Goal: Task Accomplishment & Management: Use online tool/utility

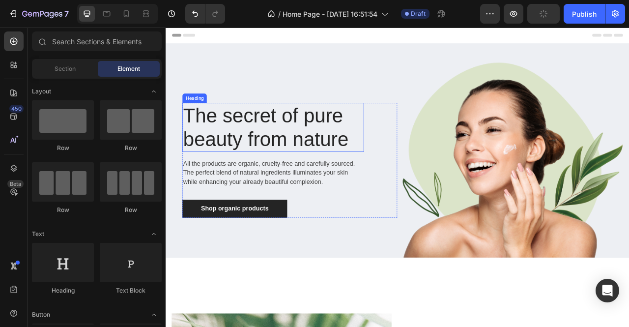
click at [312, 152] on p "The secret of pure beauty from nature" at bounding box center [302, 154] width 229 height 60
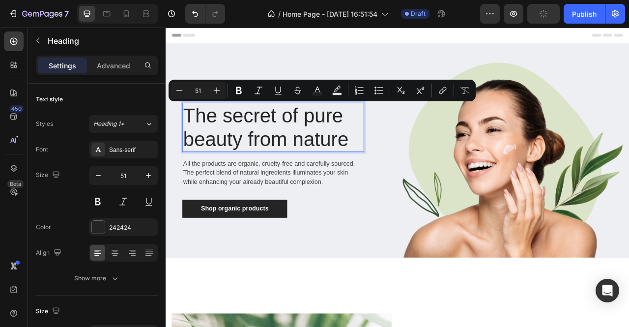
click at [230, 167] on p "The secret of pure beauty from nature" at bounding box center [302, 154] width 229 height 60
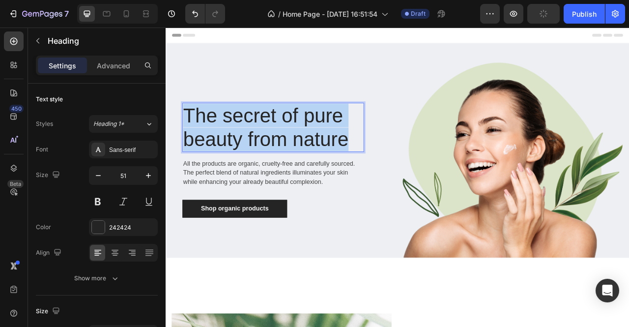
drag, startPoint x: 190, startPoint y: 135, endPoint x: 388, endPoint y: 168, distance: 200.8
click at [388, 168] on p "The secret of pure beauty from nature" at bounding box center [302, 154] width 229 height 60
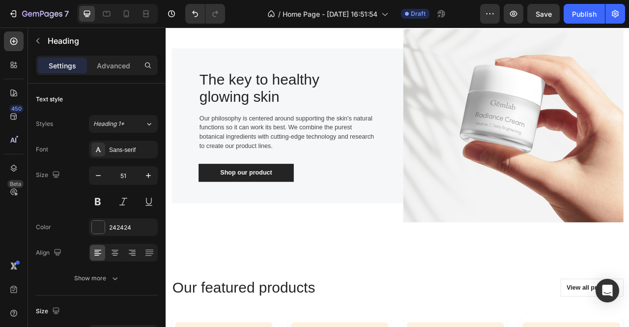
scroll to position [1180, 0]
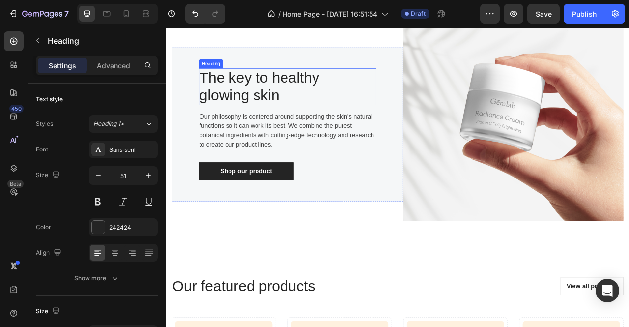
click at [321, 108] on p "The key to healthy glowing skin" at bounding box center [308, 103] width 201 height 45
click at [300, 95] on p "The key to healthy glowing skin" at bounding box center [308, 103] width 201 height 45
click at [264, 118] on p "The key to a full, healthy glowing skin" at bounding box center [308, 103] width 201 height 45
click at [307, 92] on p "The key to a full, healthy glowing skin" at bounding box center [308, 103] width 201 height 45
click at [268, 116] on p "The key to a full, healthy glowing skin" at bounding box center [308, 103] width 201 height 45
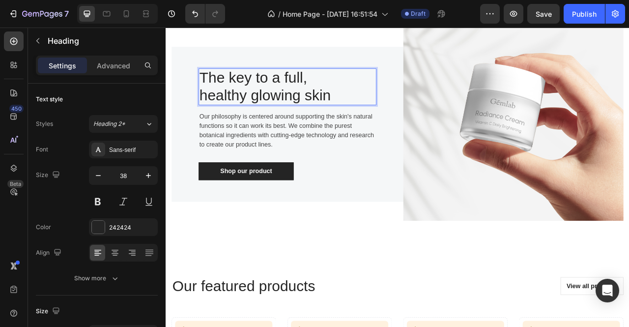
click at [320, 116] on p "The key to a full, healthy glowing skin" at bounding box center [308, 103] width 201 height 45
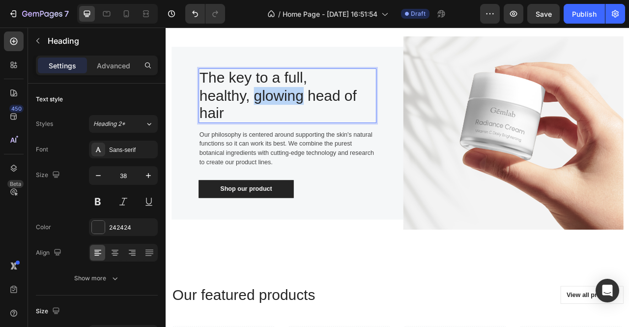
drag, startPoint x: 275, startPoint y: 116, endPoint x: 339, endPoint y: 117, distance: 64.4
click at [339, 117] on p "The key to a full, healthy, glowing head of hair" at bounding box center [308, 114] width 201 height 67
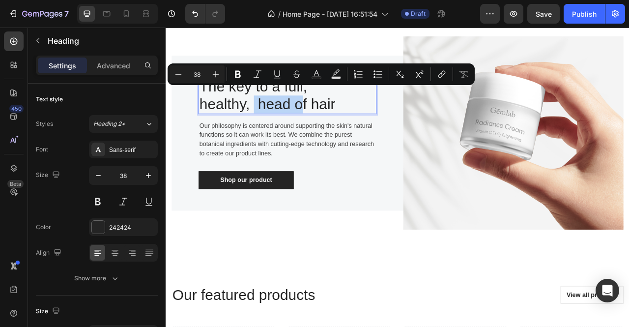
scroll to position [1180, 0]
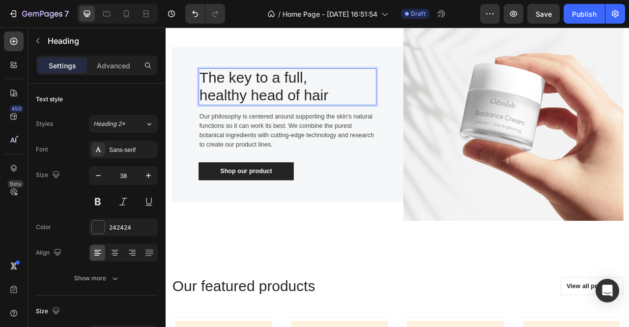
click at [356, 95] on p "The key to a full, healthy head of hair" at bounding box center [308, 103] width 201 height 45
click at [393, 184] on div "The key to a full and healthy head of hair Heading 16 Our philosophy is centere…" at bounding box center [320, 151] width 226 height 142
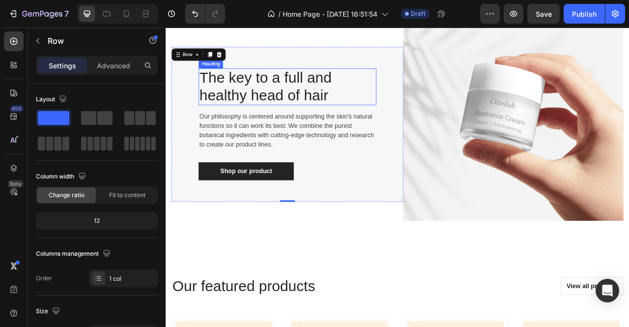
click at [370, 119] on p "The key to a full and healthy head of hair" at bounding box center [308, 103] width 201 height 45
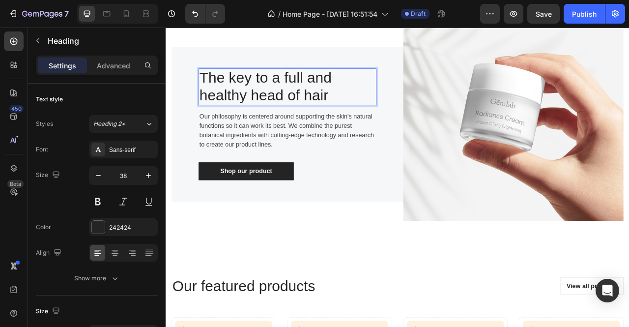
click at [255, 92] on p "The key to a full and healthy head of hair" at bounding box center [308, 103] width 201 height 45
click at [219, 116] on p "The Key to a Full and healthy head of hair" at bounding box center [308, 103] width 201 height 45
click at [285, 116] on p "The Key to a Full and Healthy head of hair" at bounding box center [308, 103] width 201 height 45
click at [355, 120] on p "The Key to a Full and Healthy Head of hair" at bounding box center [308, 103] width 201 height 45
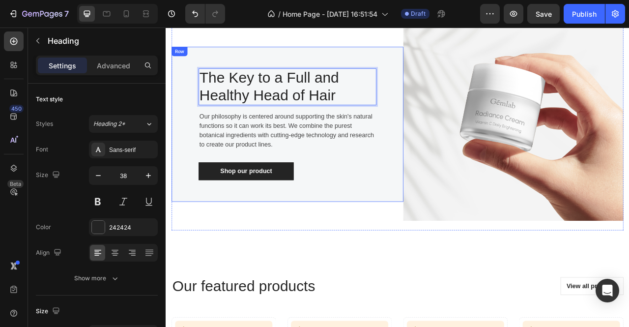
click at [412, 246] on div "The Key to a Full and Healthy Head of Hair Heading 16 Our philosophy is centere…" at bounding box center [320, 150] width 295 height 197
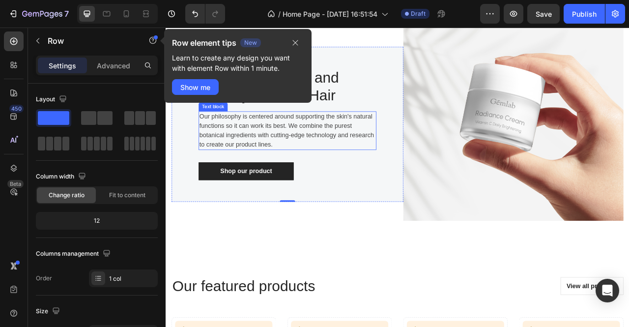
click at [381, 167] on p "Our philosophy is centered around supporting the skin's natural functions so it…" at bounding box center [320, 158] width 224 height 47
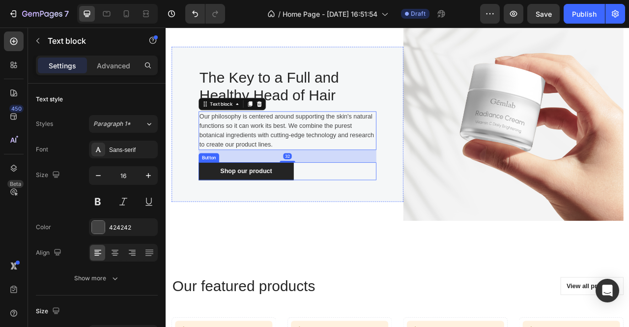
click at [396, 213] on div "Shop our product Button" at bounding box center [320, 210] width 226 height 23
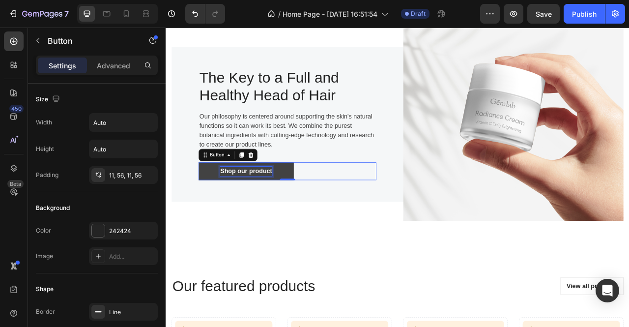
click at [284, 210] on div "Shop our product" at bounding box center [268, 210] width 66 height 12
click at [300, 209] on p "Shop our product" at bounding box center [268, 210] width 66 height 12
click at [308, 213] on div "Shop now Button 0" at bounding box center [320, 210] width 226 height 23
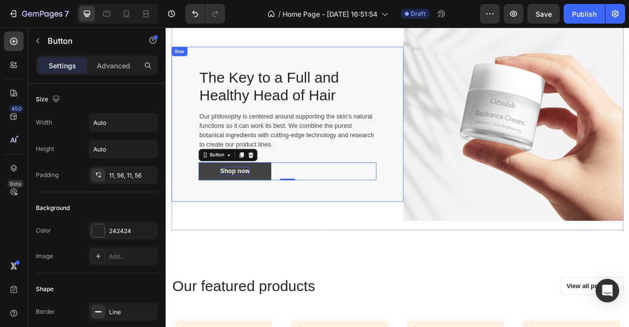
click at [367, 236] on div "The Key to a Full and Healthy Head of Hair Heading Our philosophy is centered a…" at bounding box center [320, 150] width 295 height 197
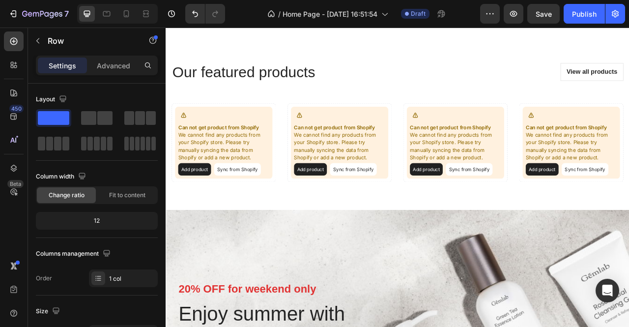
scroll to position [1395, 0]
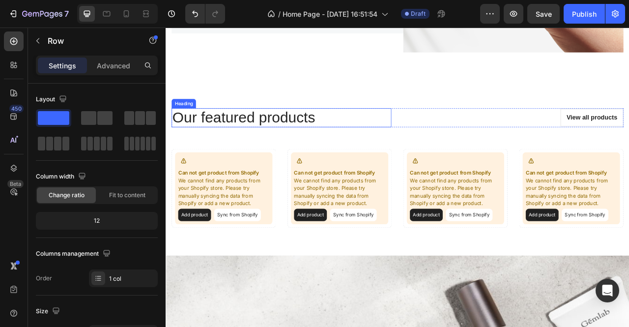
click at [265, 146] on p "Our featured products" at bounding box center [313, 142] width 278 height 23
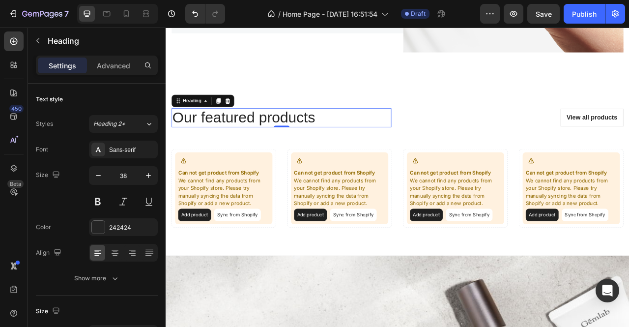
click at [265, 146] on p "Our featured products" at bounding box center [313, 142] width 278 height 23
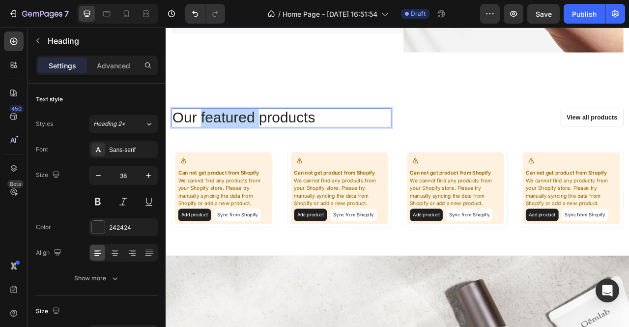
click at [265, 146] on p "Our featured products" at bounding box center [313, 142] width 278 height 23
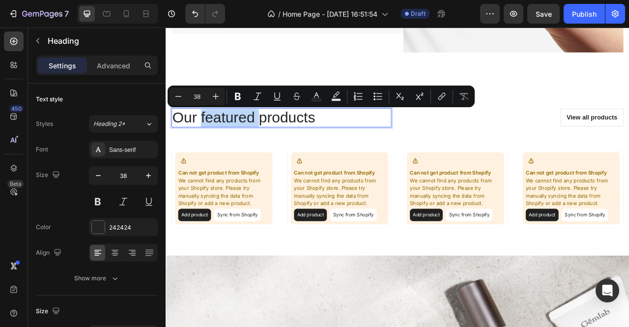
click at [265, 146] on p "Our featured products" at bounding box center [313, 142] width 278 height 23
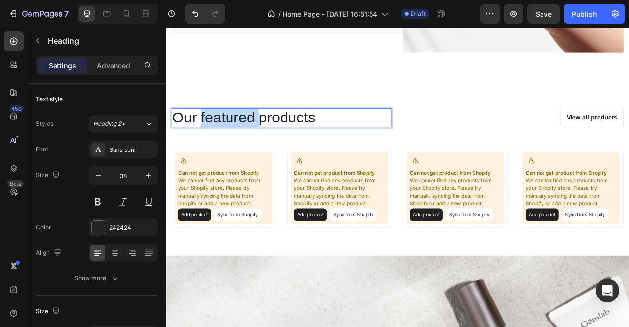
click at [265, 146] on p "Our featured products" at bounding box center [313, 142] width 278 height 23
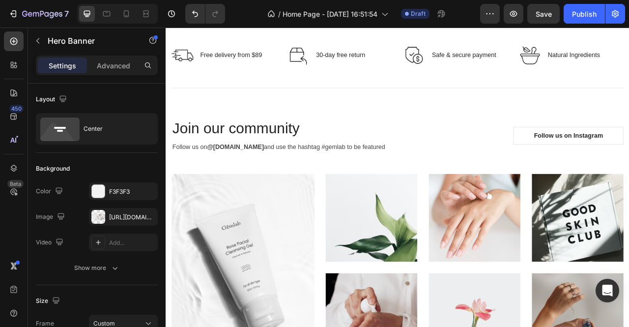
scroll to position [2321, 0]
click at [267, 68] on p "Free delivery from $89" at bounding box center [248, 63] width 79 height 12
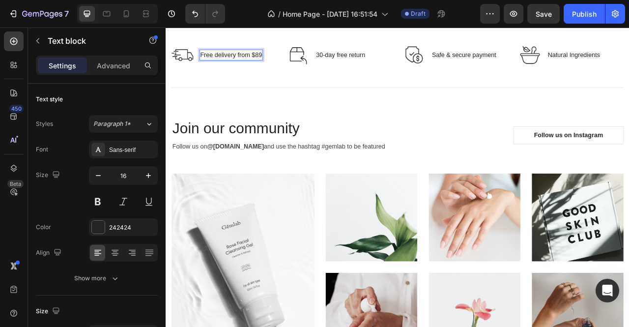
click at [229, 68] on p "Free delivery from $89" at bounding box center [248, 63] width 79 height 12
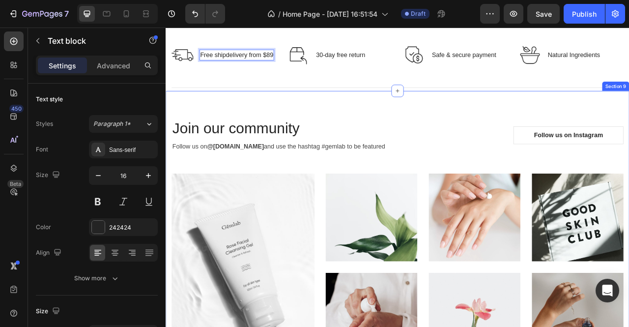
scroll to position [2315, 0]
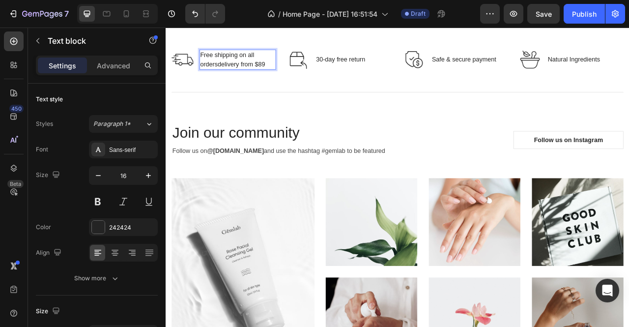
click at [294, 80] on p "Free shipping on all ordersdelivery from $89" at bounding box center [256, 69] width 95 height 24
drag, startPoint x: 294, startPoint y: 183, endPoint x: 230, endPoint y: 187, distance: 64.0
click at [230, 80] on p "Free shipping on all ordersdelivery from $89" at bounding box center [256, 69] width 95 height 24
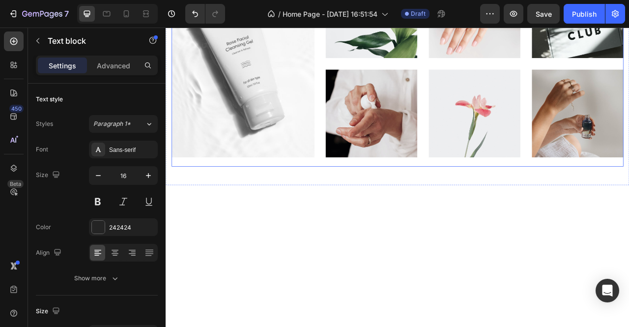
scroll to position [2405, 0]
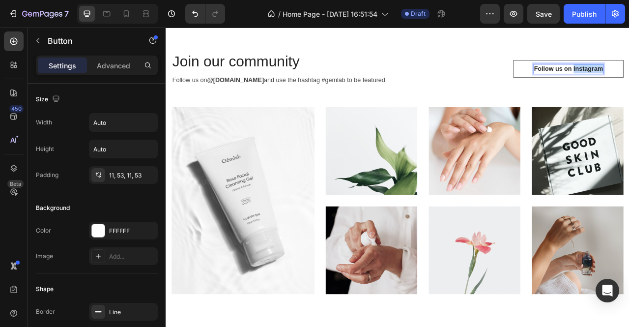
click at [543, 91] on div "Follow us on TikTok Button 0" at bounding box center [608, 80] width 280 height 23
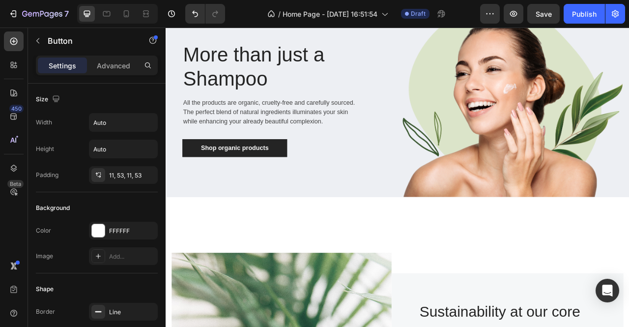
scroll to position [0, 0]
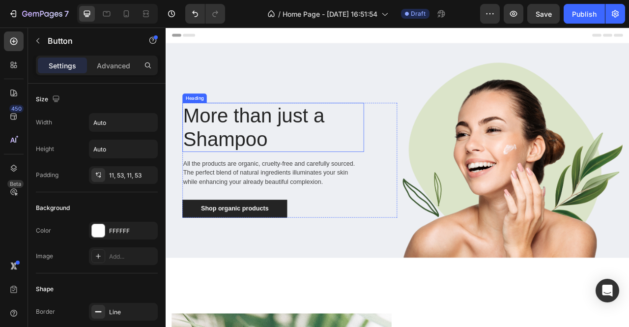
click at [258, 141] on h1 "More than just a Shampoo" at bounding box center [302, 154] width 231 height 62
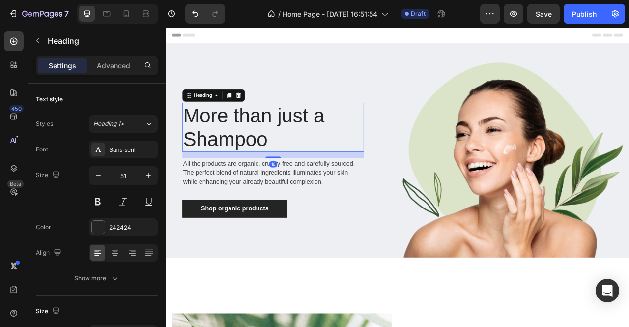
click at [260, 143] on h1 "More than just a Shampoo" at bounding box center [302, 154] width 231 height 62
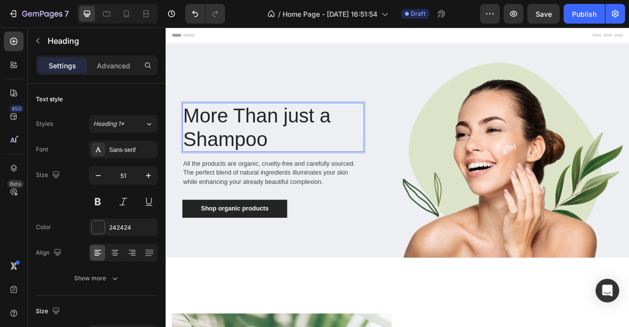
click at [320, 143] on p "More Than just a Shampoo" at bounding box center [302, 154] width 229 height 60
click at [364, 156] on p "More Than Just a Shampoo" at bounding box center [302, 154] width 229 height 60
click at [384, 206] on p "All the products are organic, cruelty-free and carefully sourced. The perfect b…" at bounding box center [302, 212] width 229 height 35
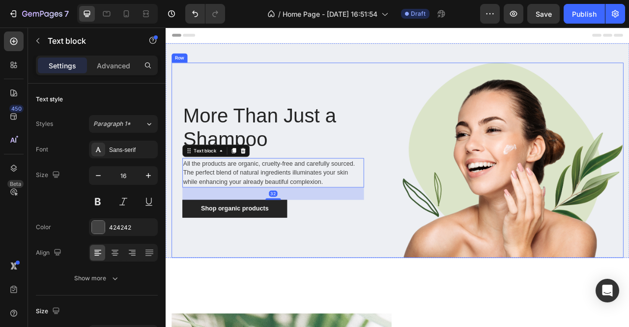
click at [378, 100] on div "More Than Just a Shampoo Heading All the products are organic, cruelty-free and…" at bounding box center [316, 196] width 287 height 248
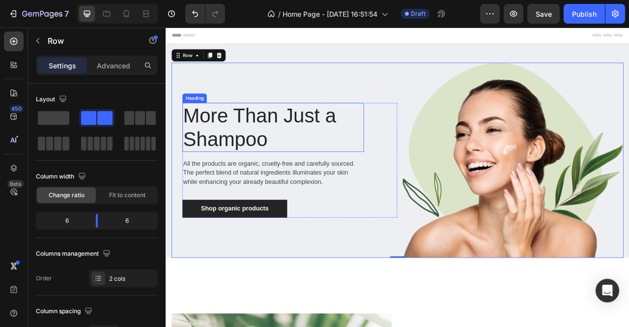
click at [290, 168] on p "More Than Just a Shampoo" at bounding box center [302, 154] width 229 height 60
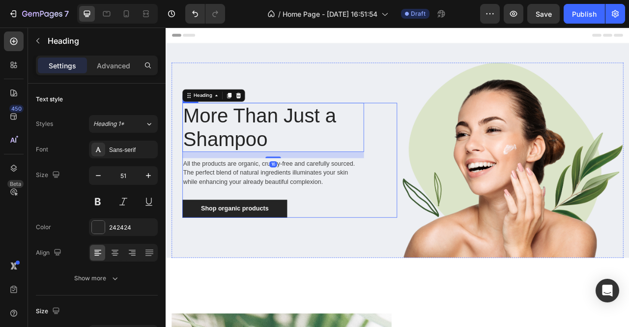
click at [326, 238] on div "More Than Just a Shampoo Heading 16 All the products are organic, cruelty-free …" at bounding box center [302, 195] width 231 height 145
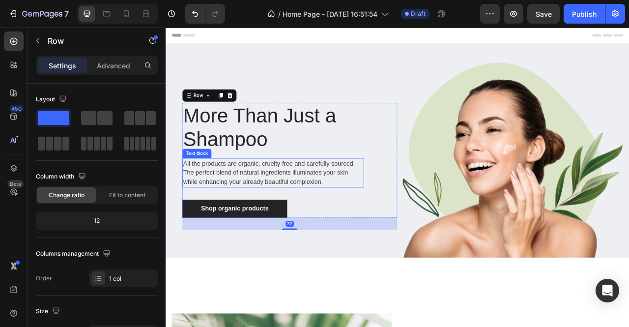
click at [341, 214] on p "All the products are organic, cruelty-free and carefully sourced. The perfect b…" at bounding box center [302, 212] width 229 height 35
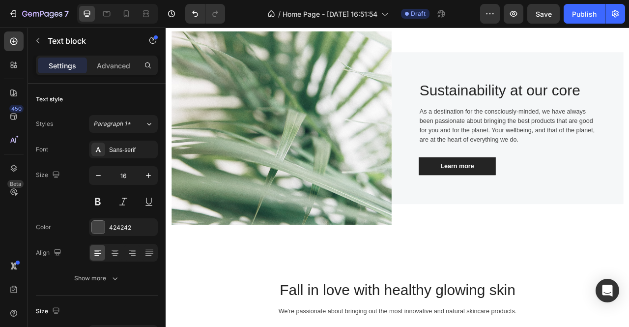
scroll to position [356, 0]
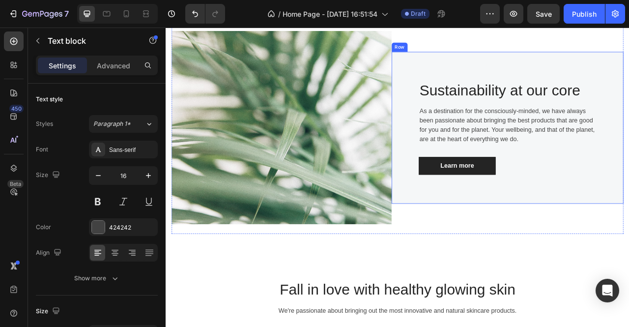
click at [579, 102] on p "Sustainability at our core" at bounding box center [600, 107] width 224 height 23
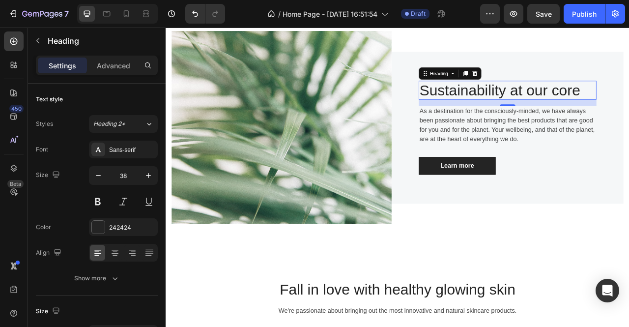
click at [579, 102] on p "Sustainability at our core" at bounding box center [600, 107] width 224 height 23
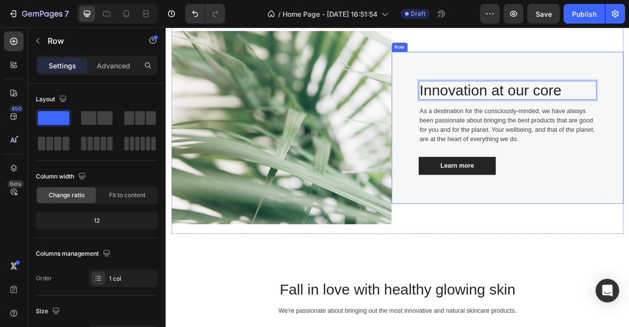
click at [629, 185] on div "Innovation at our core Heading 16 As a destination for the consciously-minded, …" at bounding box center [601, 155] width 226 height 120
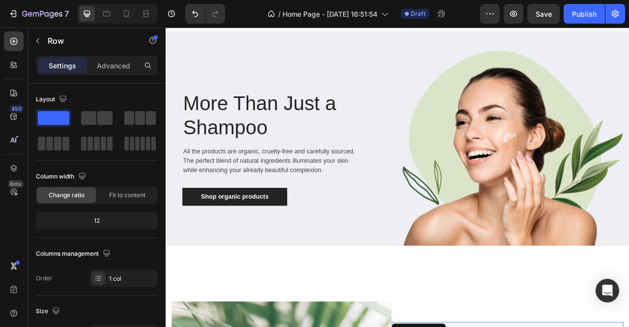
scroll to position [0, 0]
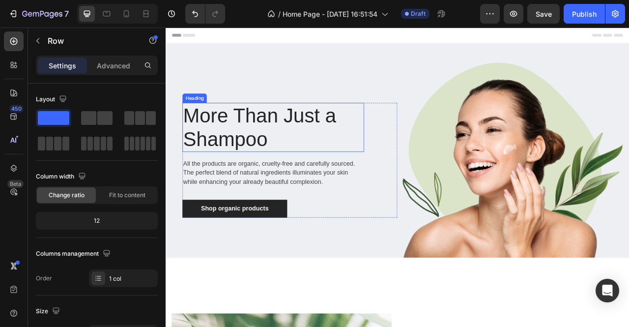
click at [345, 137] on h1 "More Than Just a Shampoo" at bounding box center [302, 154] width 231 height 62
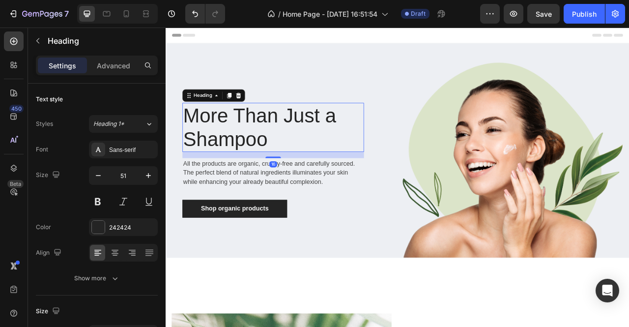
click at [359, 144] on h1 "More Than Just a Shampoo" at bounding box center [302, 154] width 231 height 62
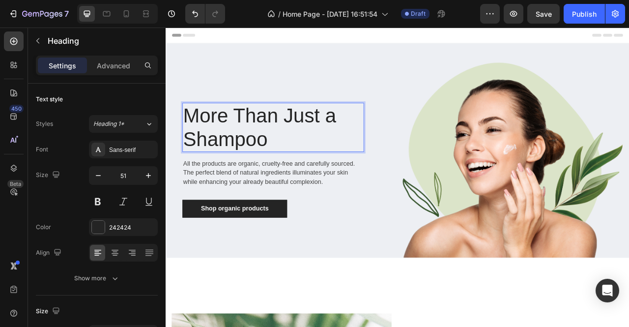
click at [363, 143] on p "More Than Just a Shampoo" at bounding box center [302, 154] width 229 height 60
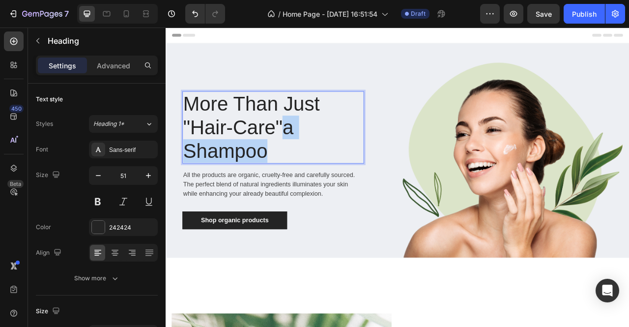
drag, startPoint x: 305, startPoint y: 183, endPoint x: 308, endPoint y: 163, distance: 20.4
click at [308, 163] on p "More Than Just "Hair-Care"a Shampoo" at bounding box center [302, 155] width 229 height 90
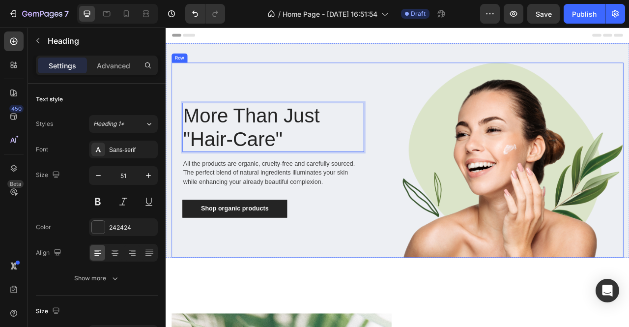
click at [329, 91] on div "More Than Just "Hair-Care" Heading 16 All the products are organic, cruelty-fre…" at bounding box center [316, 196] width 287 height 248
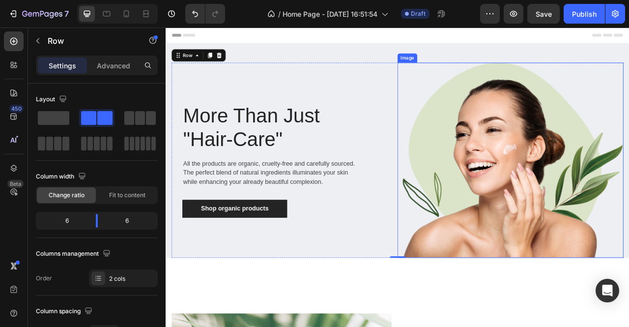
click at [577, 193] on img at bounding box center [603, 196] width 287 height 248
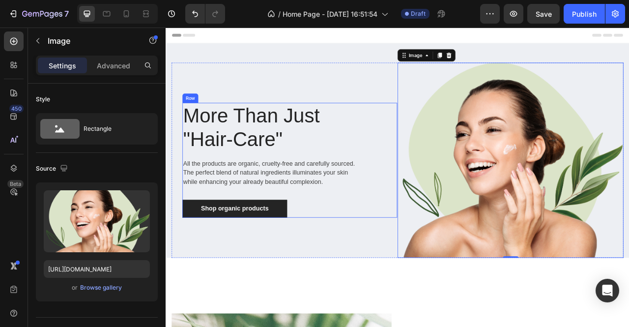
click at [419, 172] on div "More Than Just "Hair-Care" Heading All the products are organic, cruelty-free a…" at bounding box center [323, 195] width 273 height 145
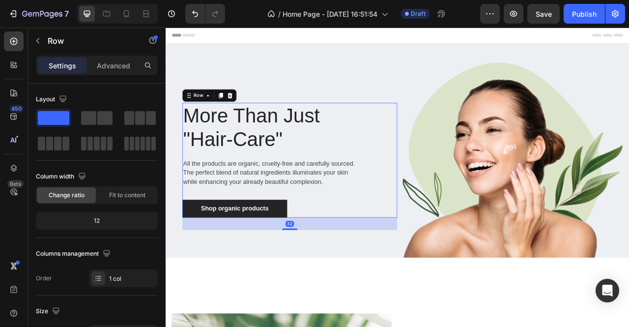
scroll to position [9, 0]
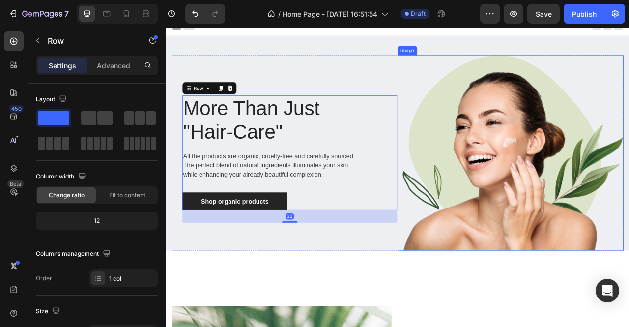
click at [566, 116] on img at bounding box center [603, 187] width 287 height 248
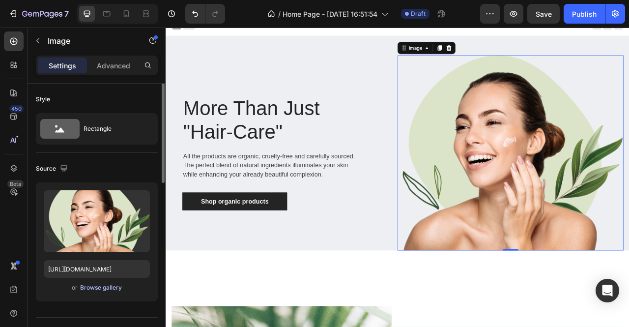
click at [96, 286] on div "Browse gallery" at bounding box center [101, 287] width 42 height 9
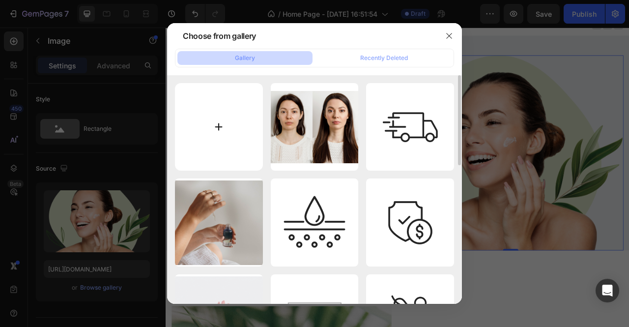
click at [215, 128] on input "file" at bounding box center [219, 127] width 88 height 88
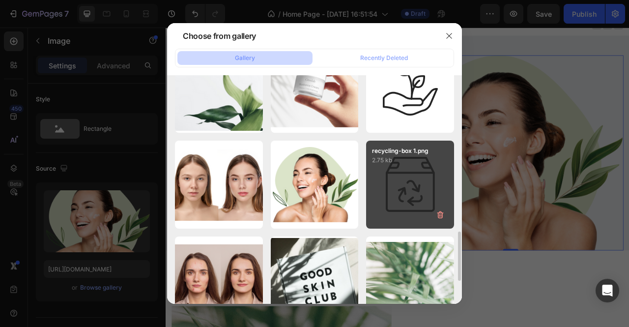
scroll to position [706, 0]
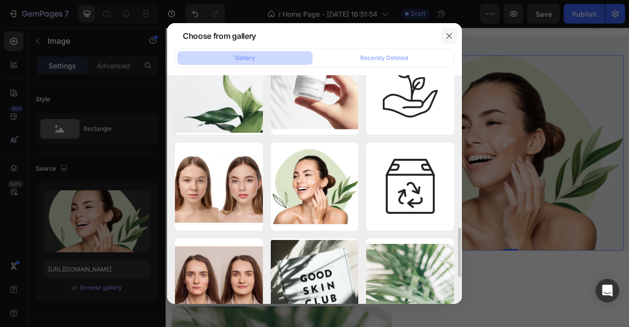
click at [452, 32] on icon "button" at bounding box center [449, 36] width 8 height 8
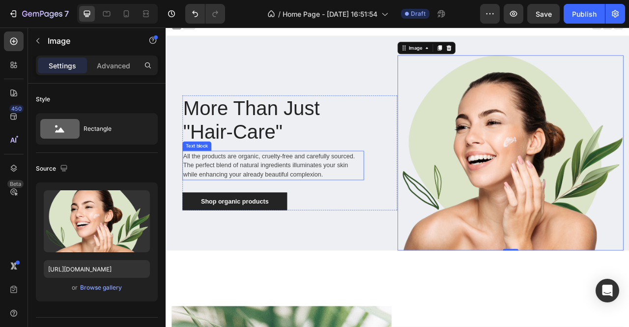
click at [212, 204] on p "All the products are organic, cruelty-free and carefully sourced. The perfect b…" at bounding box center [302, 202] width 229 height 35
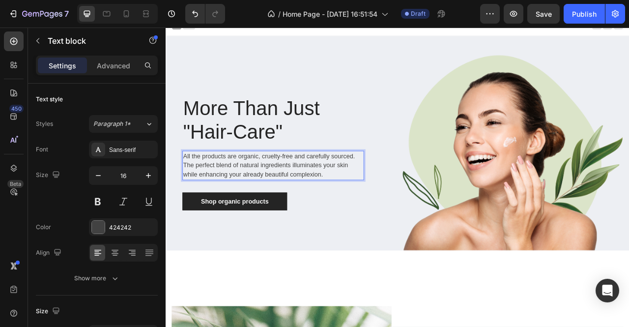
click at [222, 187] on p "All the products are organic, cruelty-free and carefully sourced. The perfect b…" at bounding box center [302, 202] width 229 height 35
click at [206, 189] on p "All the products are organic, cruelty-free and carefully sourced. The perfect b…" at bounding box center [302, 202] width 229 height 35
click at [249, 188] on p "All of our products are organic, cruelty-free and carefully sourced. The perfec…" at bounding box center [302, 202] width 229 height 35
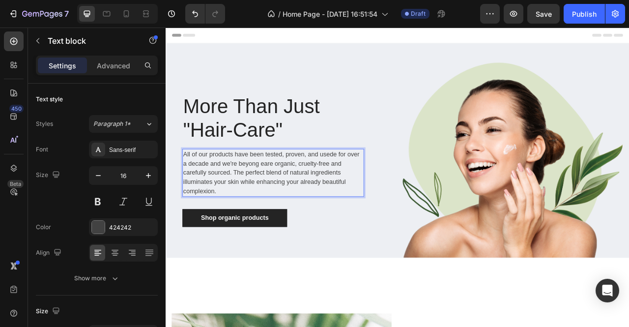
scroll to position [0, 0]
click at [381, 211] on p "All of our products have been tested, proven, and usede for over a decade and w…" at bounding box center [302, 212] width 229 height 59
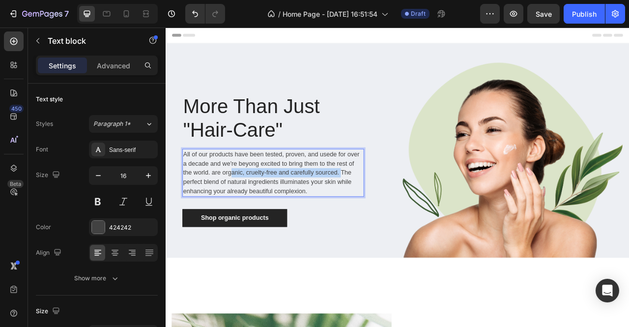
drag, startPoint x: 383, startPoint y: 213, endPoint x: 248, endPoint y: 208, distance: 135.7
click at [248, 208] on p "All of our products have been tested, proven, and usede for over a decade and w…" at bounding box center [302, 212] width 229 height 59
click at [326, 222] on p "All of our products have been tested, proven, and usede for over a decade and w…" at bounding box center [302, 212] width 229 height 59
click at [237, 224] on p "All of our products have been tested, proven, and usede for over a decade and w…" at bounding box center [302, 212] width 229 height 59
click at [321, 225] on p "All of our products have been tested, proven, and usede for over a decade and w…" at bounding box center [302, 212] width 229 height 59
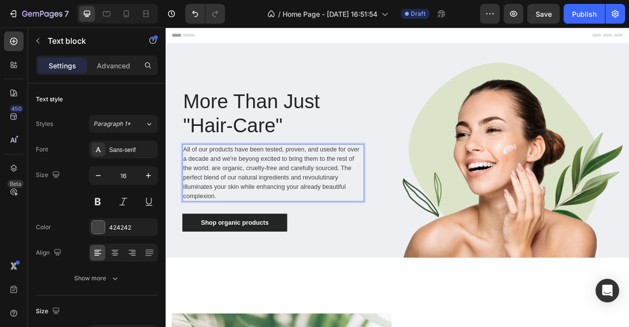
click at [348, 214] on p "All of our products have been tested, proven, and usede for over a decade and w…" at bounding box center [302, 212] width 229 height 71
click at [347, 218] on p "All of our products have been tested, proven, and usede for over a decade and w…" at bounding box center [302, 212] width 229 height 71
click at [382, 217] on p "All of our products have been tested, proven, and usede for over a decade and w…" at bounding box center [302, 212] width 229 height 71
click at [277, 232] on p "All of our products have been tested, proven, and usede for over a decade and w…" at bounding box center [302, 212] width 229 height 71
click at [289, 229] on p "All of our products have been tested, proven, and usede for over a decade and w…" at bounding box center [302, 212] width 229 height 71
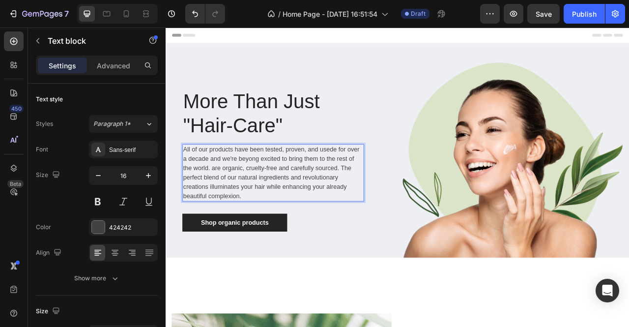
click at [359, 238] on p "All of our products have been tested, proven, and usede for over a decade and w…" at bounding box center [302, 212] width 229 height 71
click at [377, 183] on p "All of our products have been tested, proven, and usede for over a decade and w…" at bounding box center [302, 212] width 229 height 71
click at [370, 202] on p "All of our products have been tested, proven, and used for over a decade and we…" at bounding box center [302, 212] width 229 height 71
drag, startPoint x: 370, startPoint y: 202, endPoint x: 206, endPoint y: 204, distance: 164.2
click at [206, 204] on p "All of our products have been tested, proven, and used for over a decade and we…" at bounding box center [302, 212] width 229 height 71
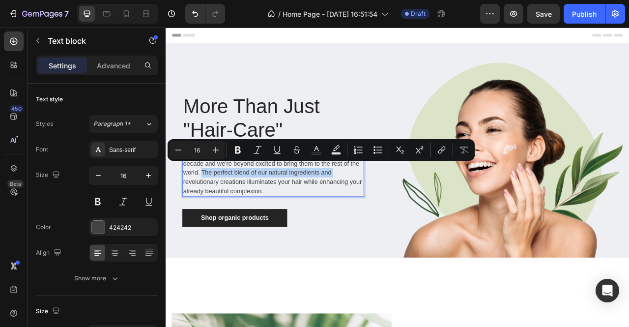
scroll to position [6, 0]
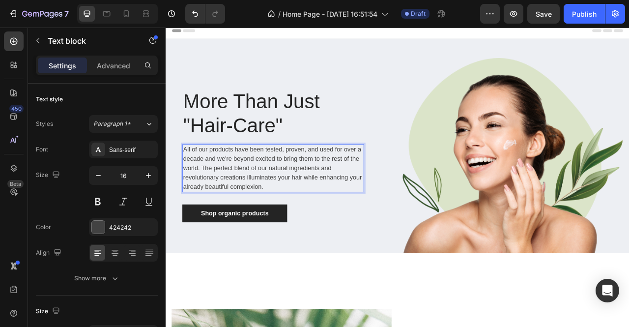
click at [287, 205] on p "All of our products have been tested, proven, and used for over a decade and we…" at bounding box center [302, 206] width 229 height 59
click at [289, 205] on p "All of our products have been tested, proven, and used for over a decade and we…" at bounding box center [302, 206] width 229 height 59
click at [214, 216] on p "All of our products have been tested, proven, and used for over a decade and we…" at bounding box center [302, 206] width 229 height 59
click at [253, 219] on p "All of our products have been tested, proven, and used for over a decade and we…" at bounding box center [302, 206] width 229 height 59
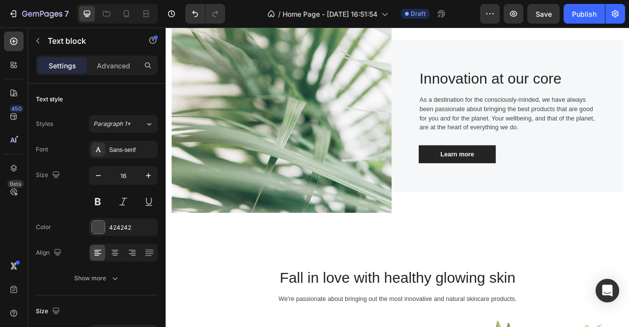
scroll to position [0, 0]
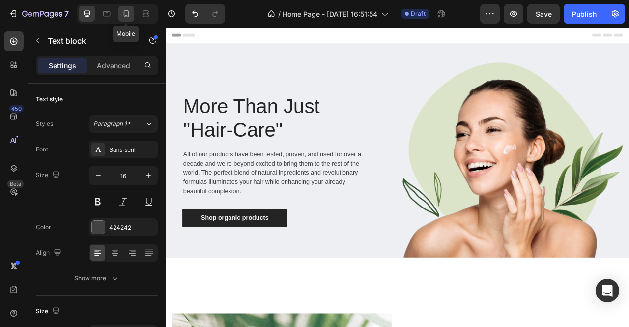
click at [126, 13] on icon at bounding box center [126, 14] width 10 height 10
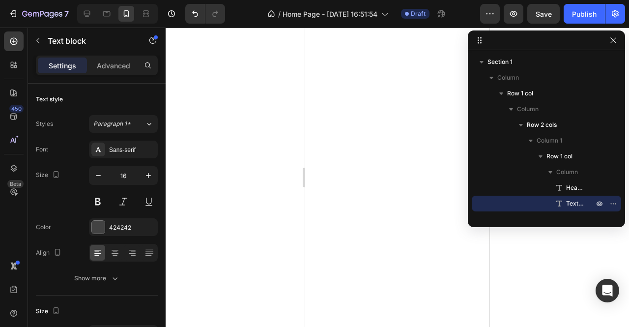
scroll to position [1136, 0]
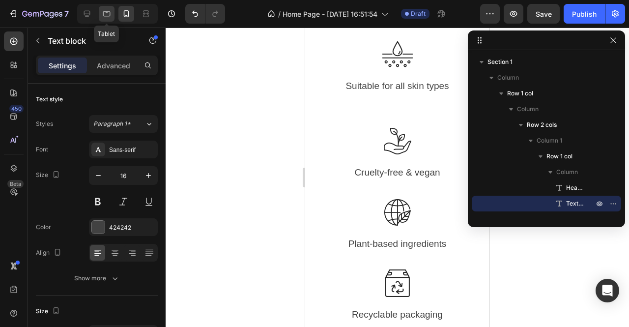
click at [103, 15] on icon at bounding box center [106, 13] width 7 height 5
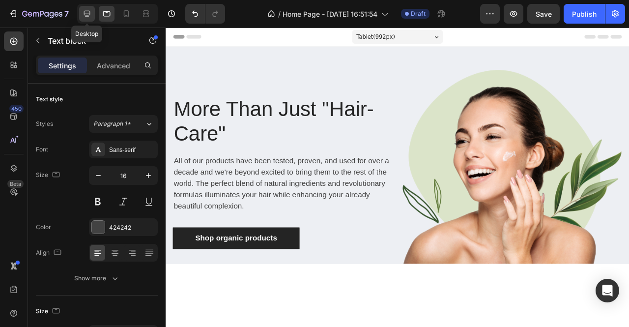
click at [85, 12] on icon at bounding box center [87, 14] width 10 height 10
